Goal: Transaction & Acquisition: Purchase product/service

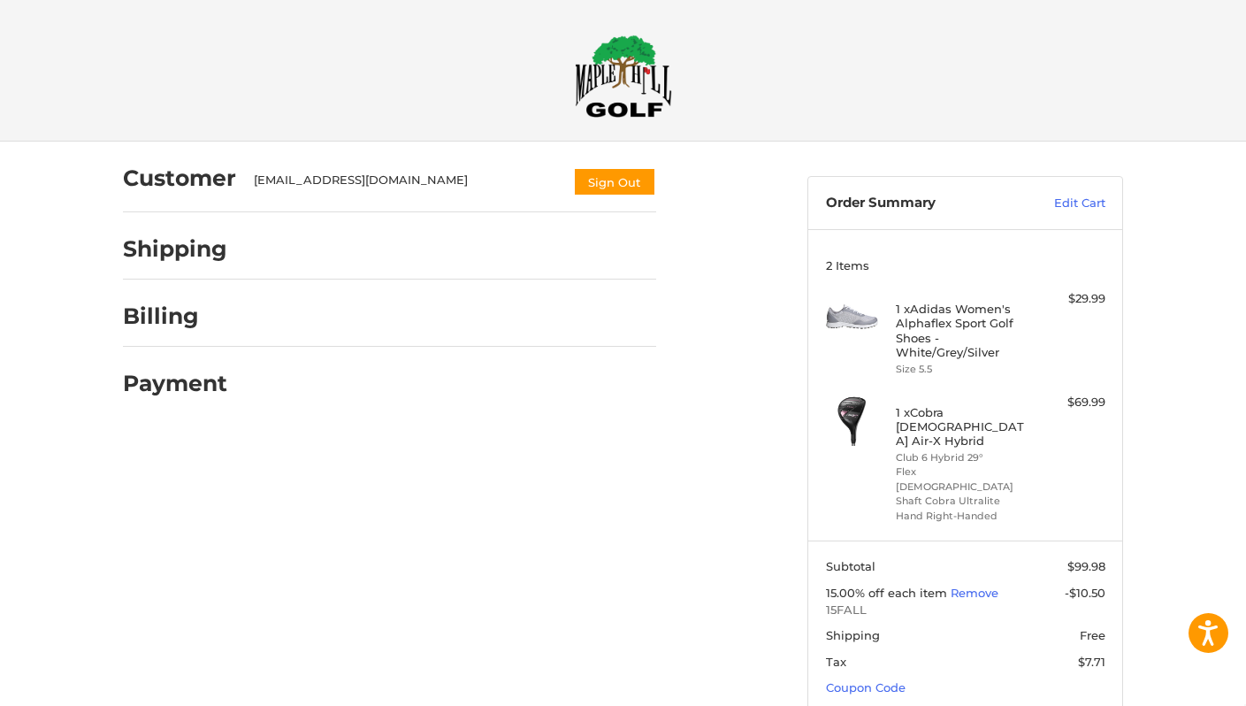
select select "**"
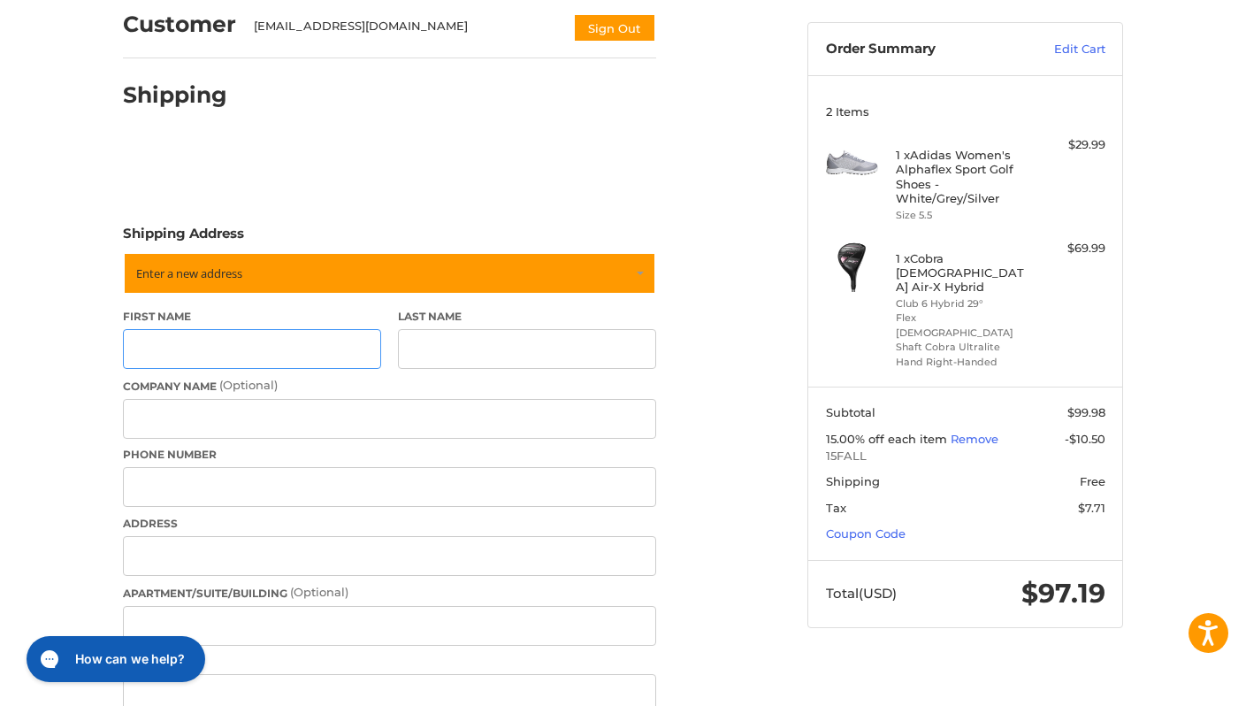
scroll to position [218, 0]
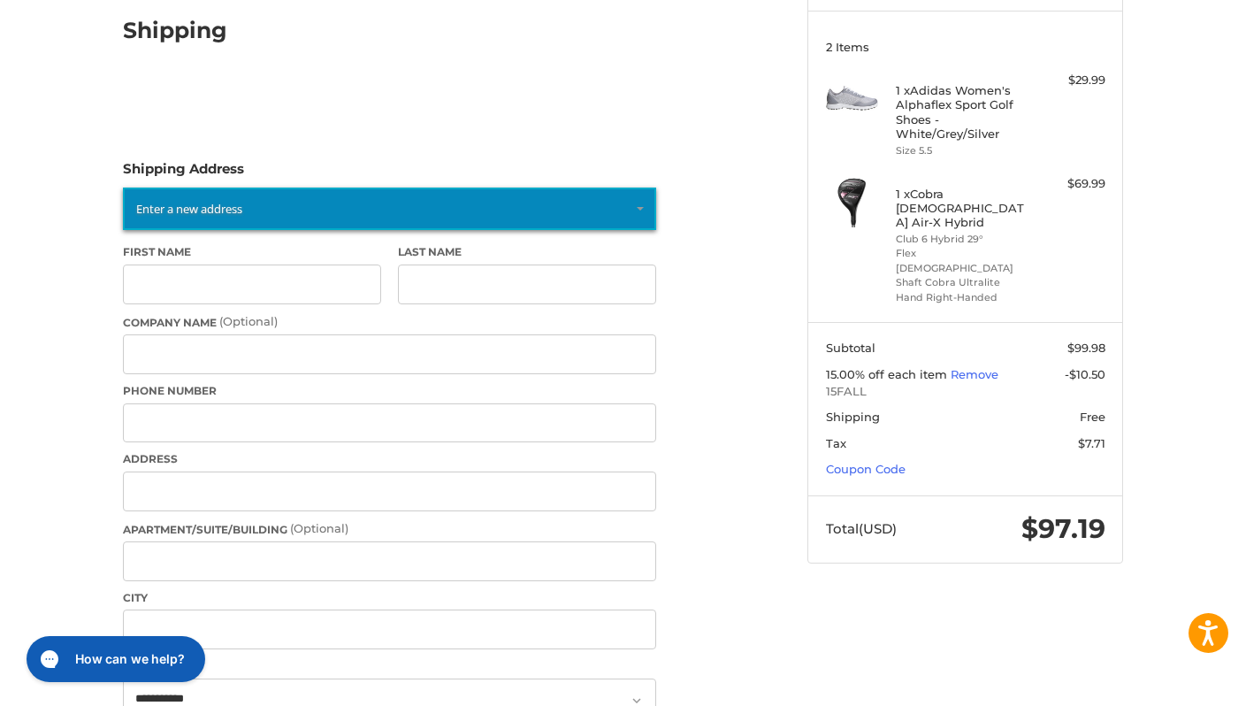
click at [255, 194] on link "Enter a new address" at bounding box center [389, 208] width 533 height 42
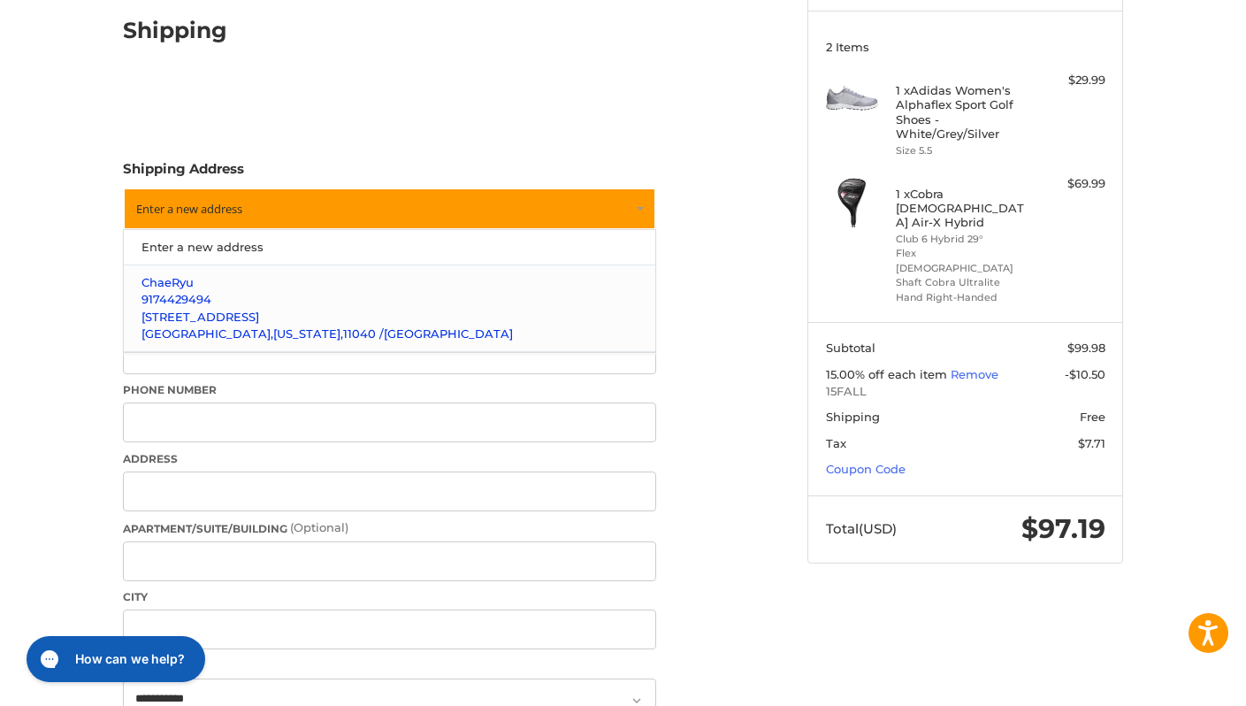
click at [210, 282] on p "Chae Ryu" at bounding box center [389, 283] width 497 height 18
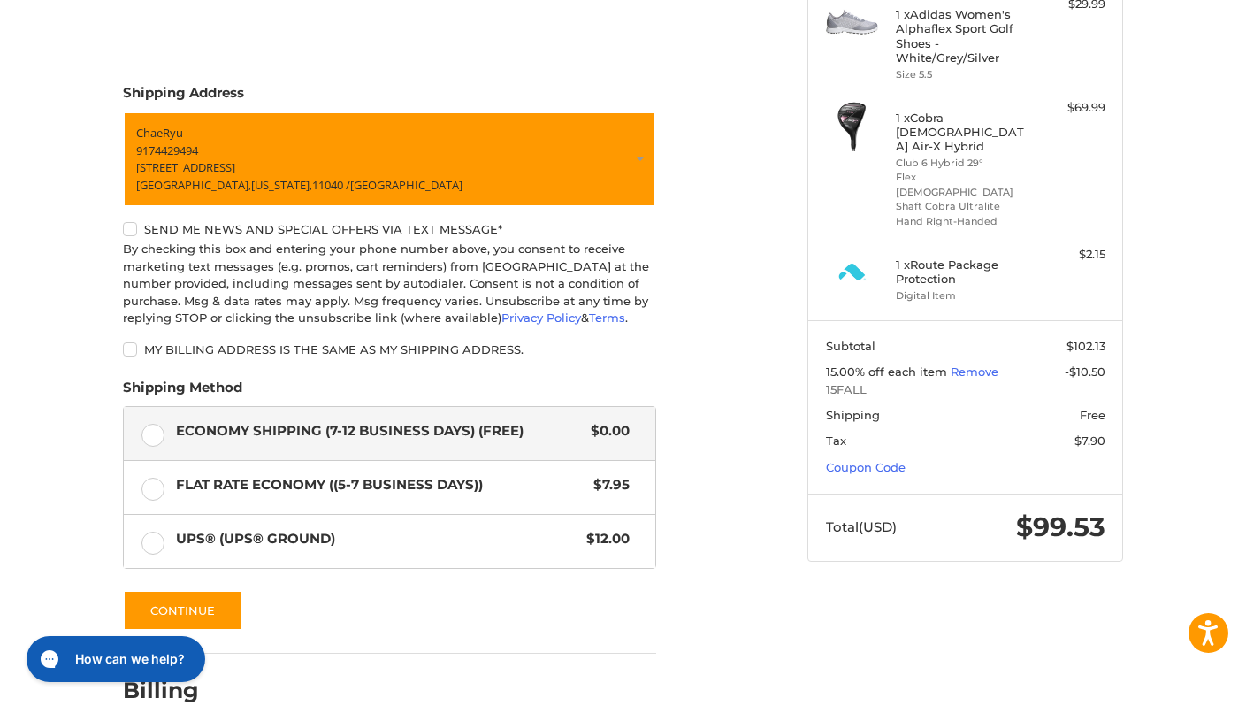
scroll to position [394, 0]
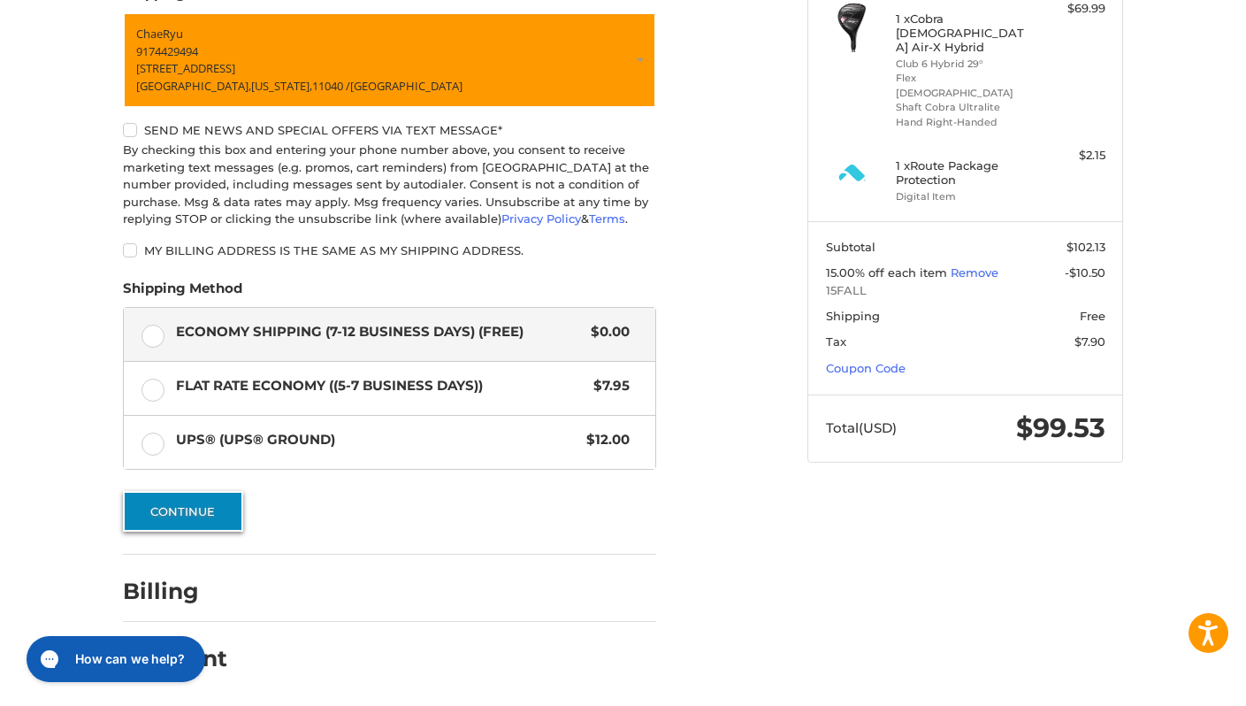
click at [232, 508] on button "Continue" at bounding box center [183, 511] width 120 height 41
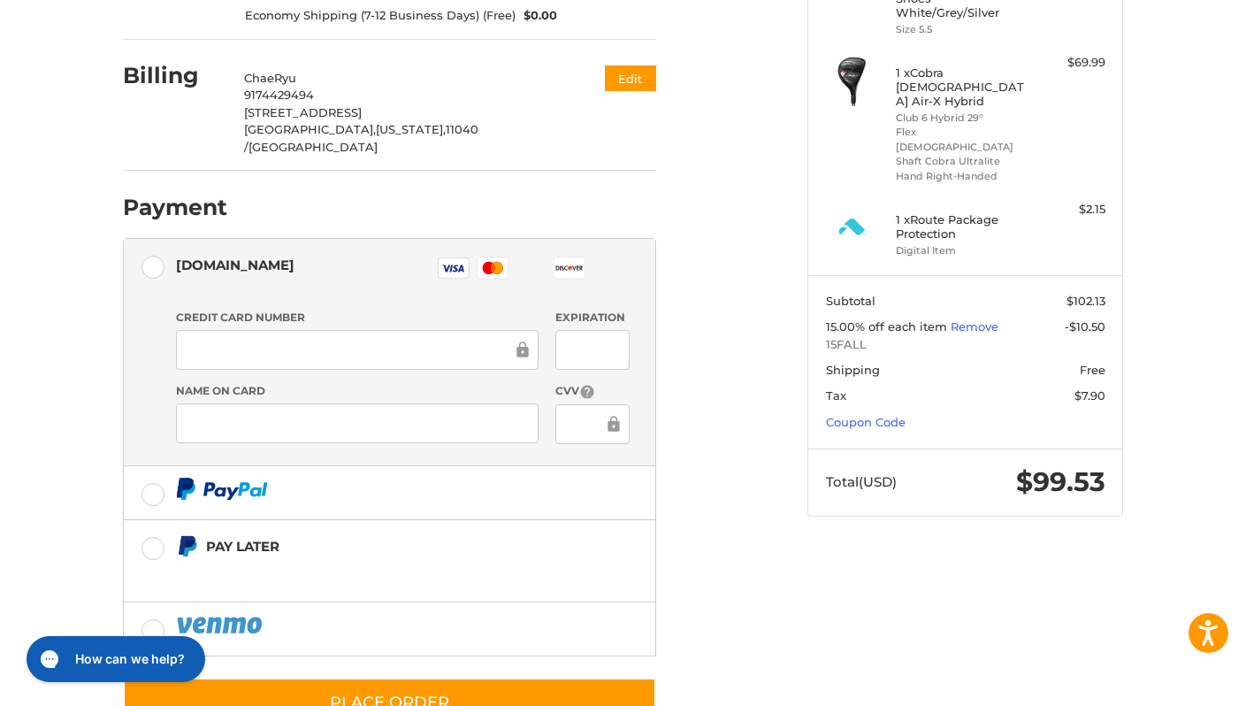
scroll to position [366, 0]
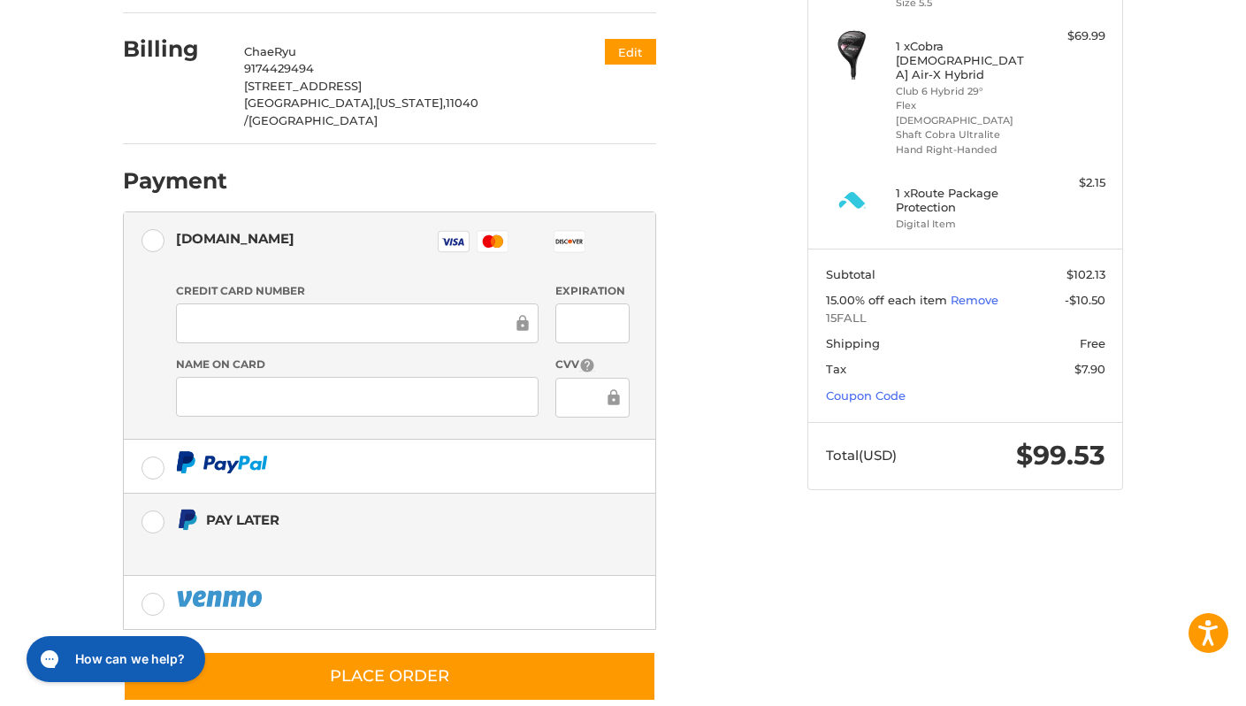
click at [235, 505] on div "Pay Later" at bounding box center [375, 519] width 339 height 29
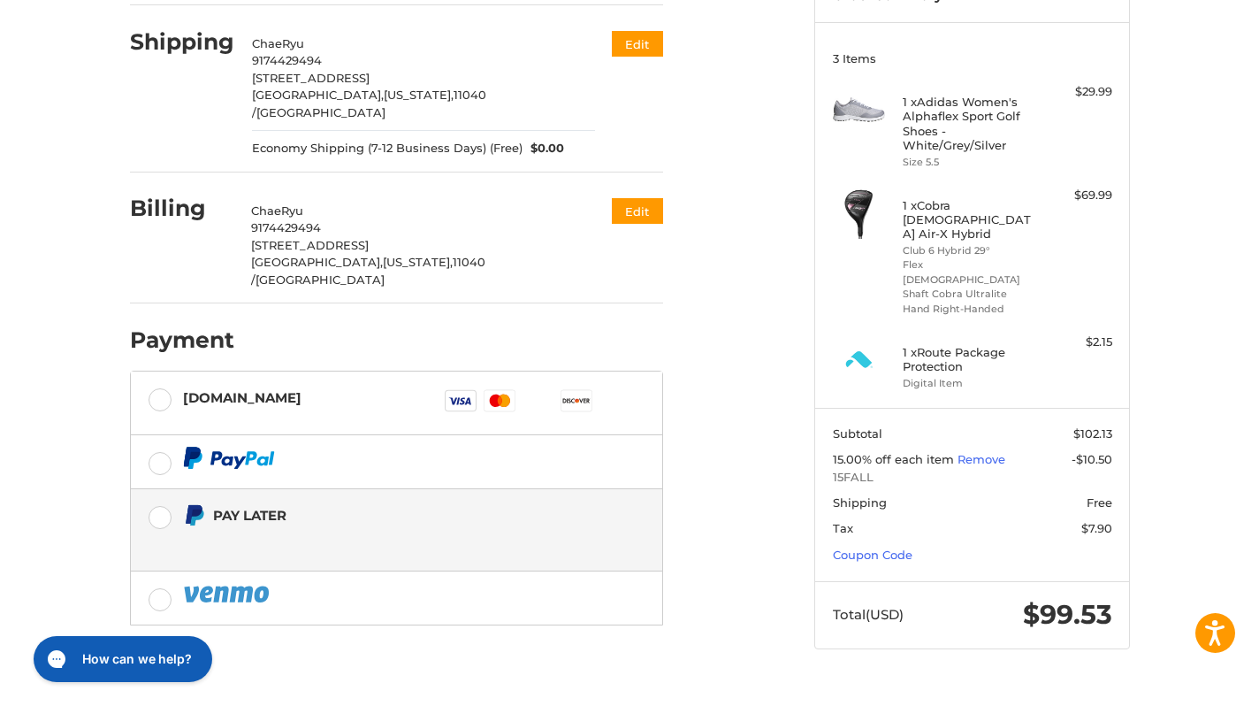
scroll to position [206, 0]
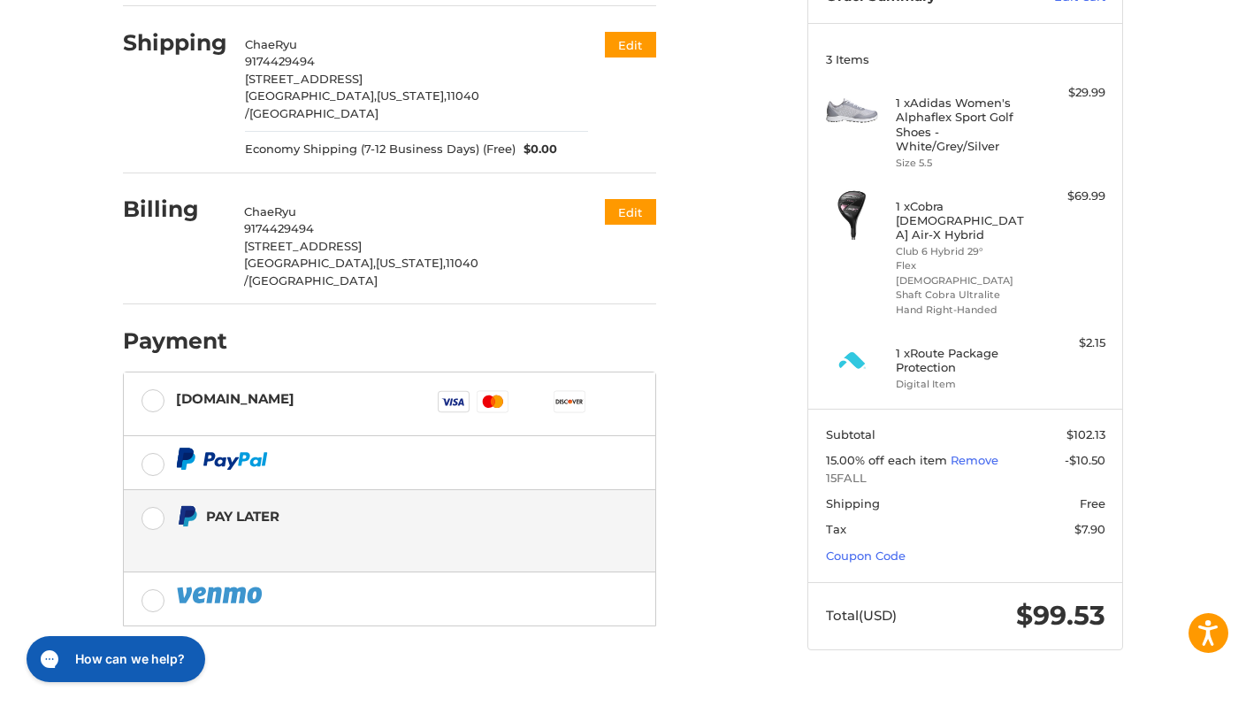
click at [756, 440] on div "Customer chaeryu@gmail.com Sign Out Shipping Chae Ryu 9174429494 16 S 10th Stre…" at bounding box center [452, 328] width 684 height 787
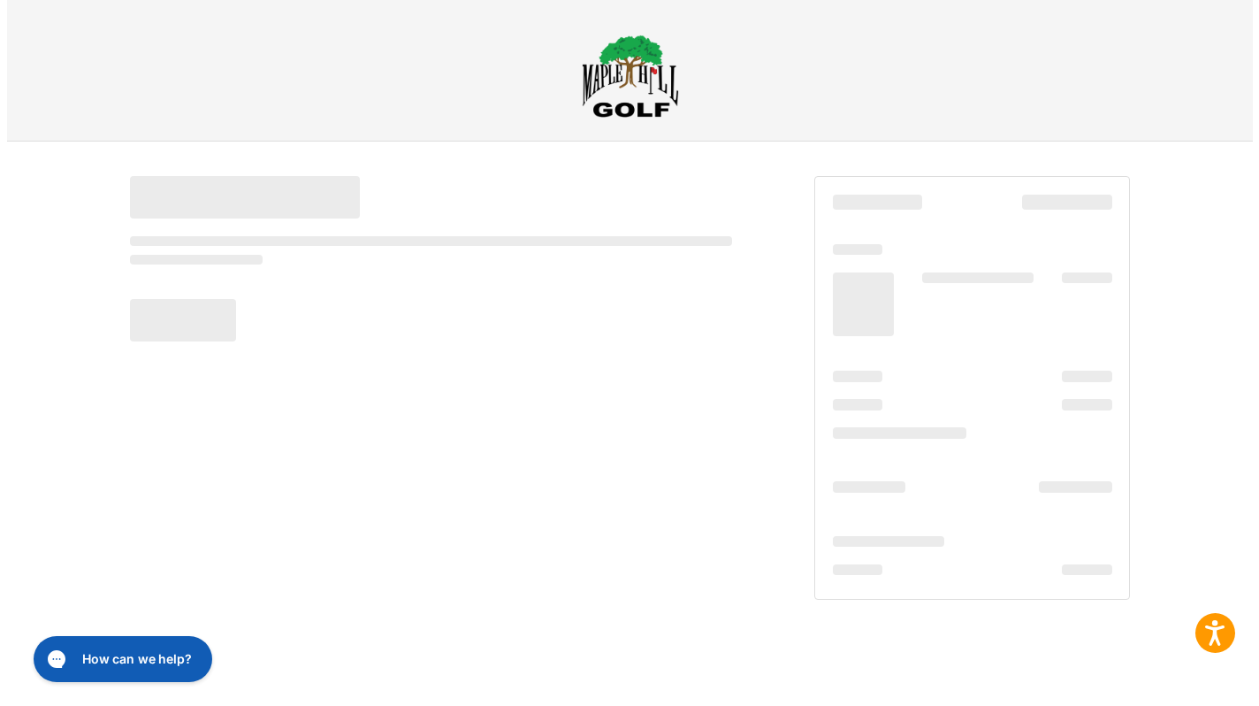
scroll to position [0, 0]
